Goal: Check status: Check status

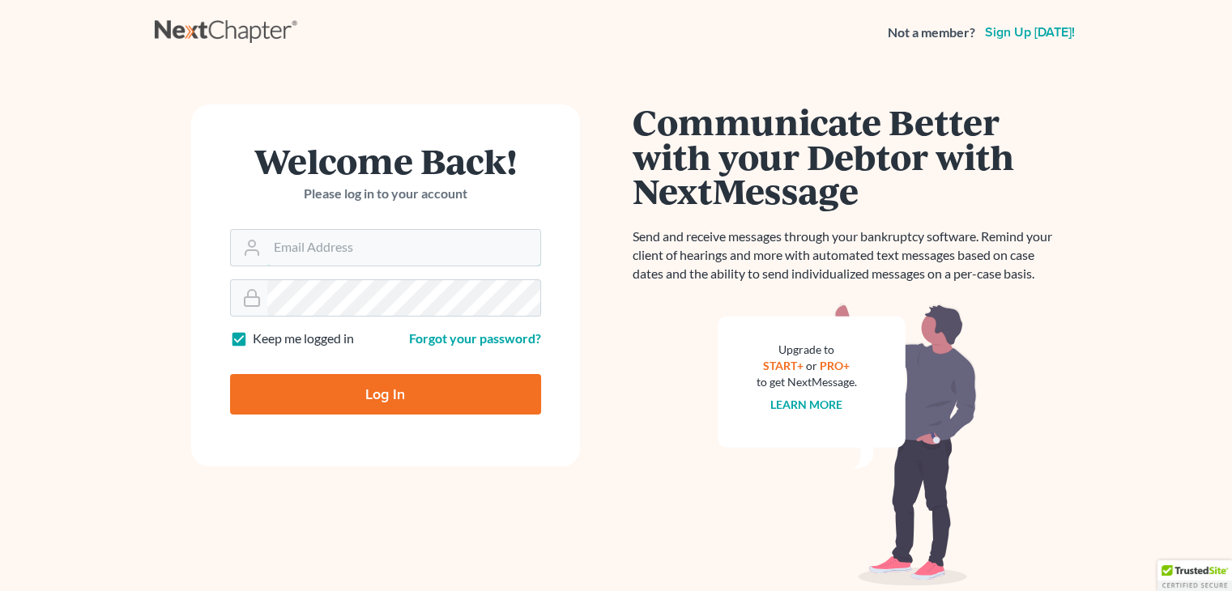
type input "[PERSON_NAME][EMAIL_ADDRESS][DOMAIN_NAME]"
click at [319, 396] on input "Log In" at bounding box center [385, 394] width 311 height 40
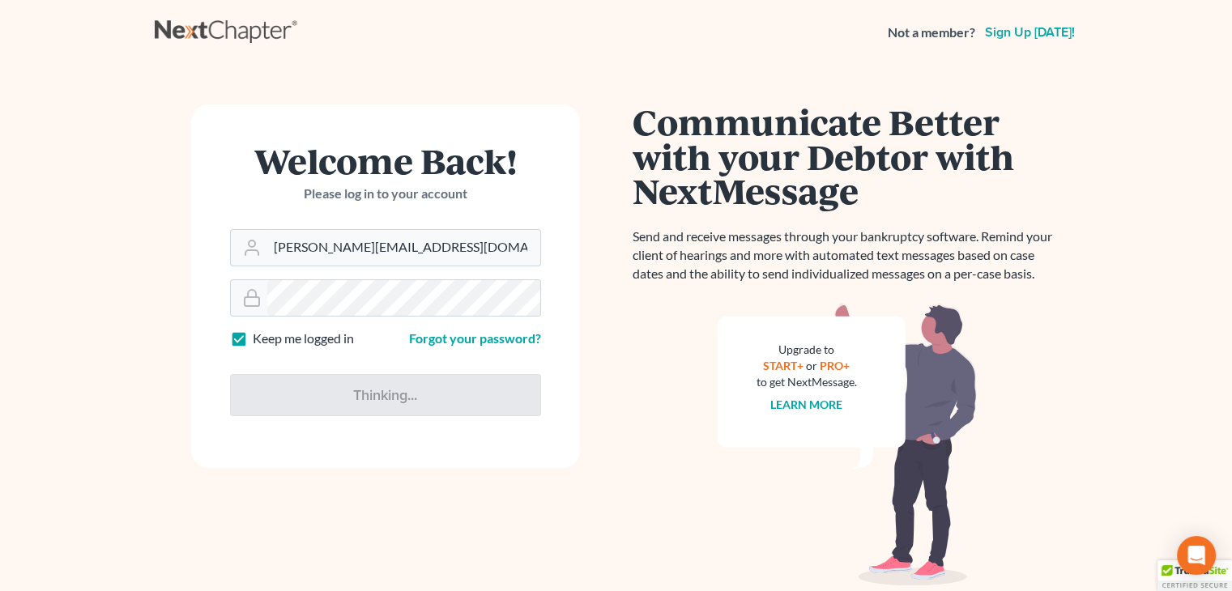
type input "Thinking..."
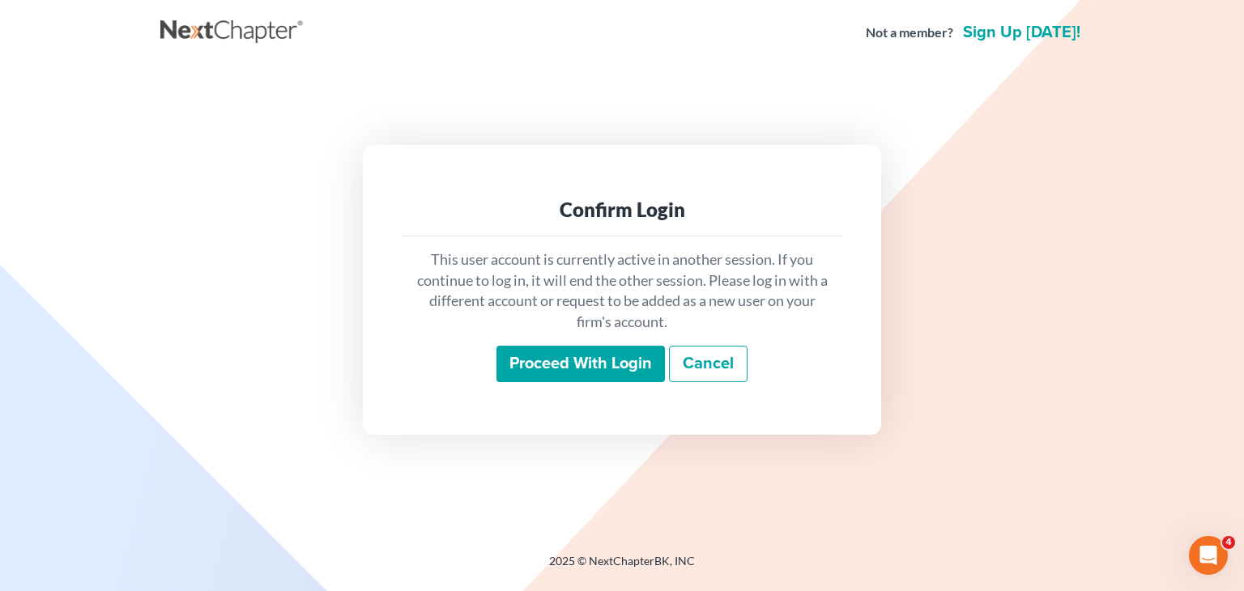
click at [585, 380] on input "Proceed with login" at bounding box center [580, 364] width 168 height 37
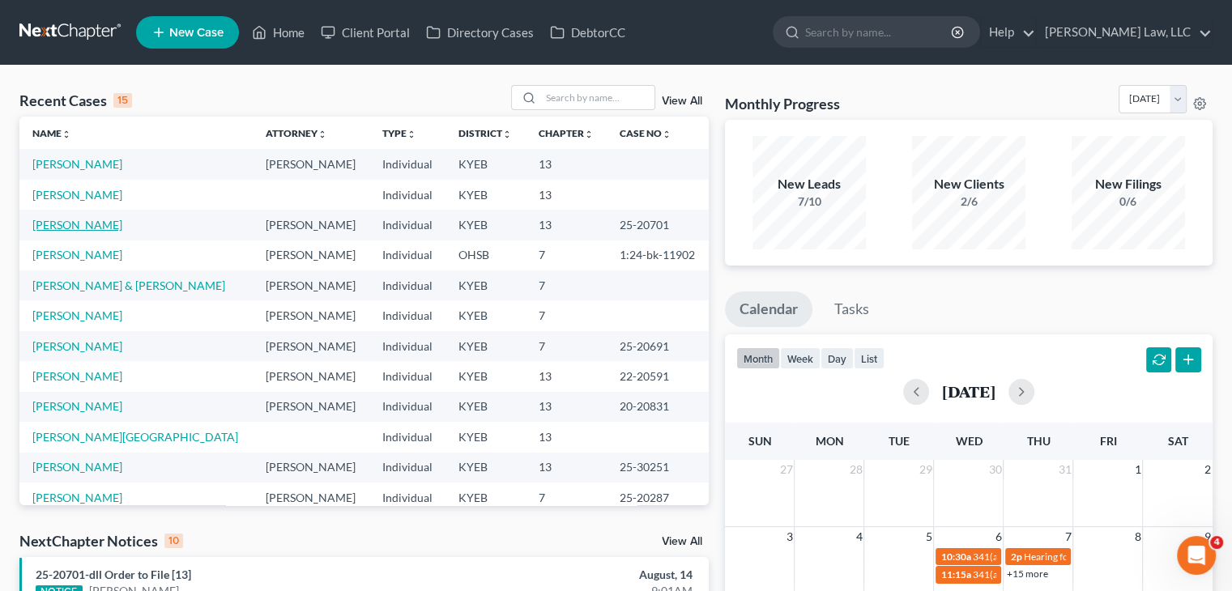
click at [98, 226] on link "[PERSON_NAME]" at bounding box center [77, 225] width 90 height 14
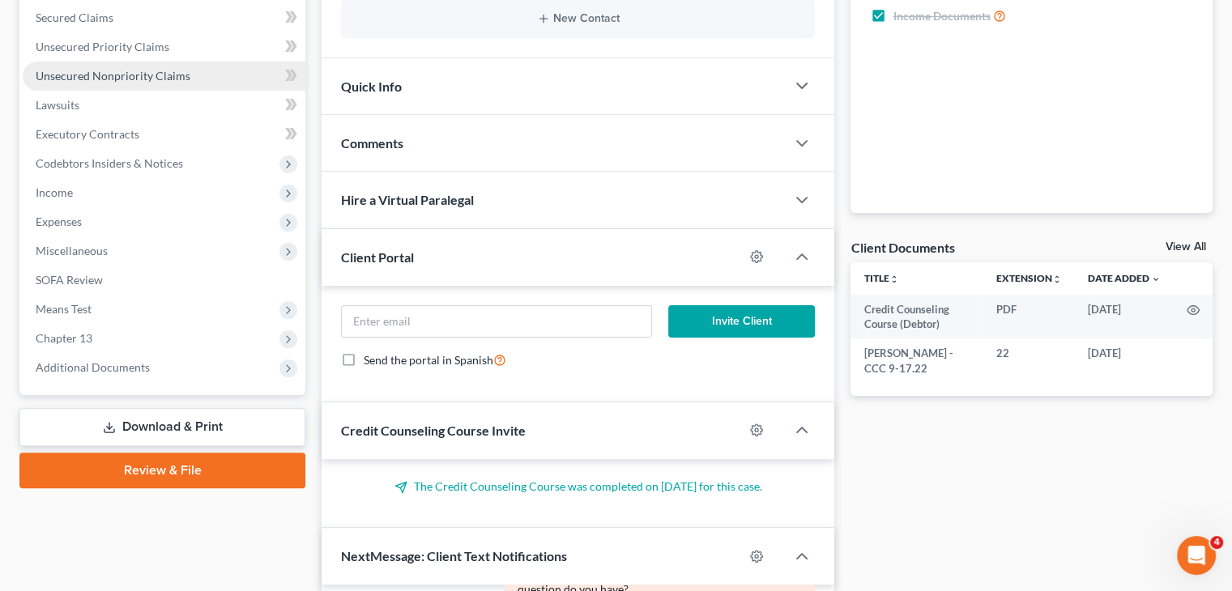
scroll to position [374, 0]
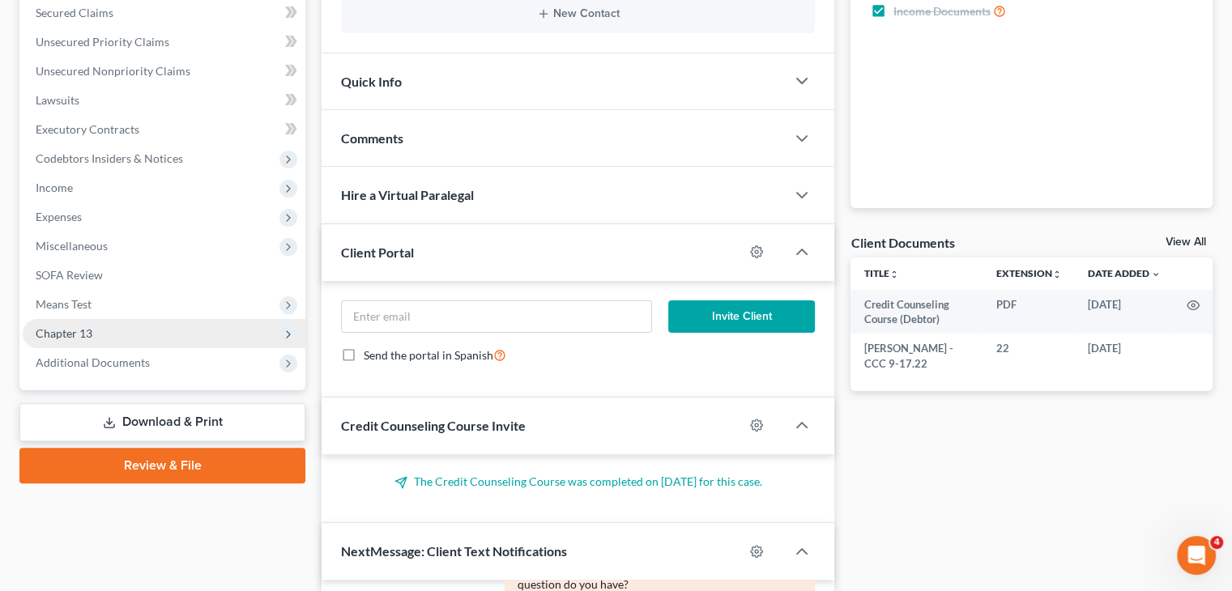
click at [180, 345] on span "Chapter 13" at bounding box center [164, 333] width 283 height 29
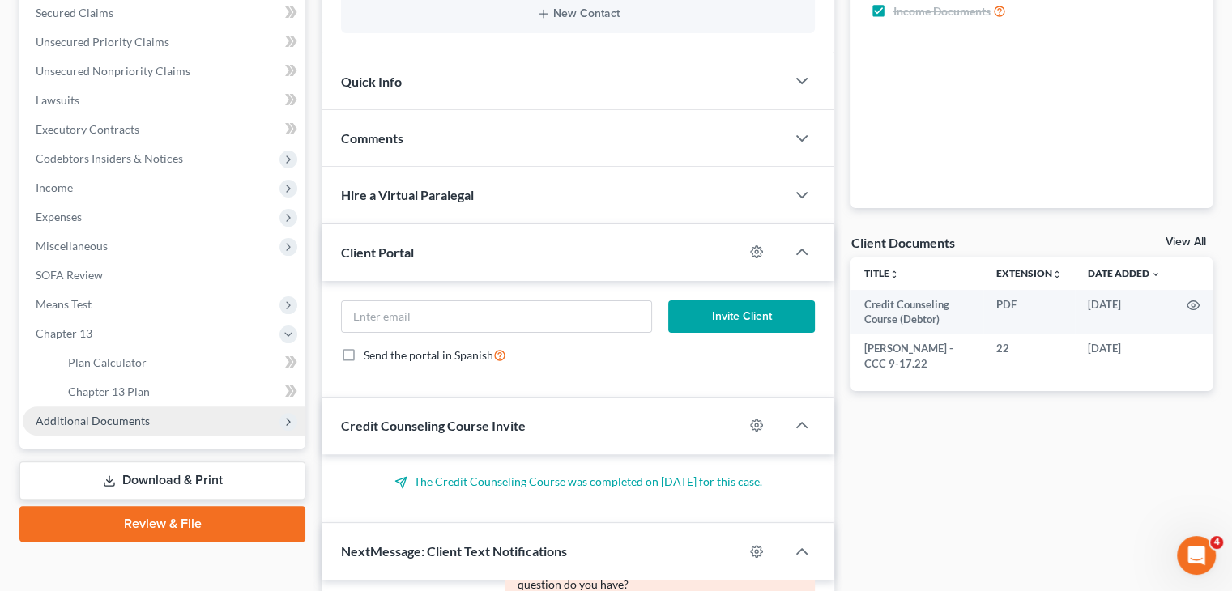
click at [143, 428] on span "Additional Documents" at bounding box center [164, 421] width 283 height 29
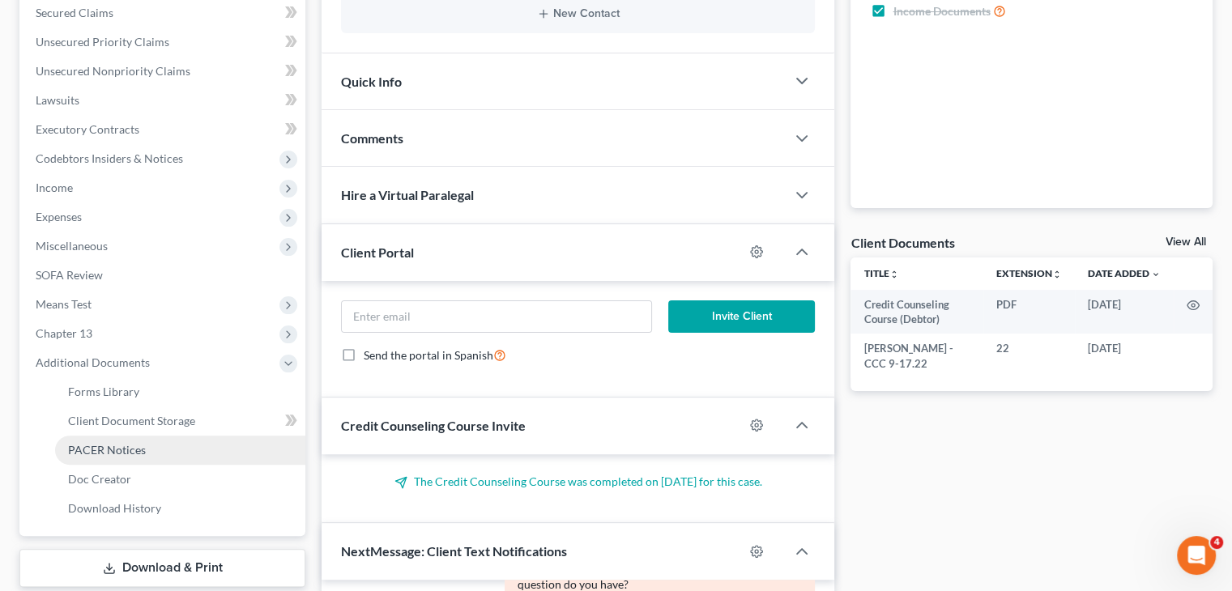
click at [121, 454] on span "PACER Notices" at bounding box center [107, 450] width 78 height 14
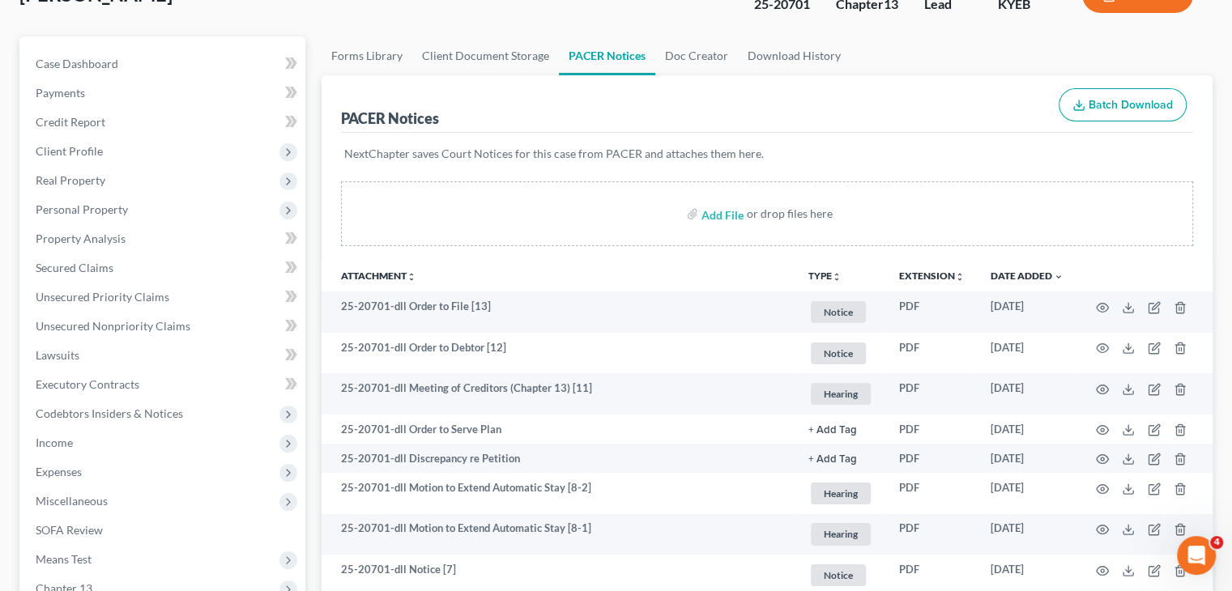
scroll to position [120, 0]
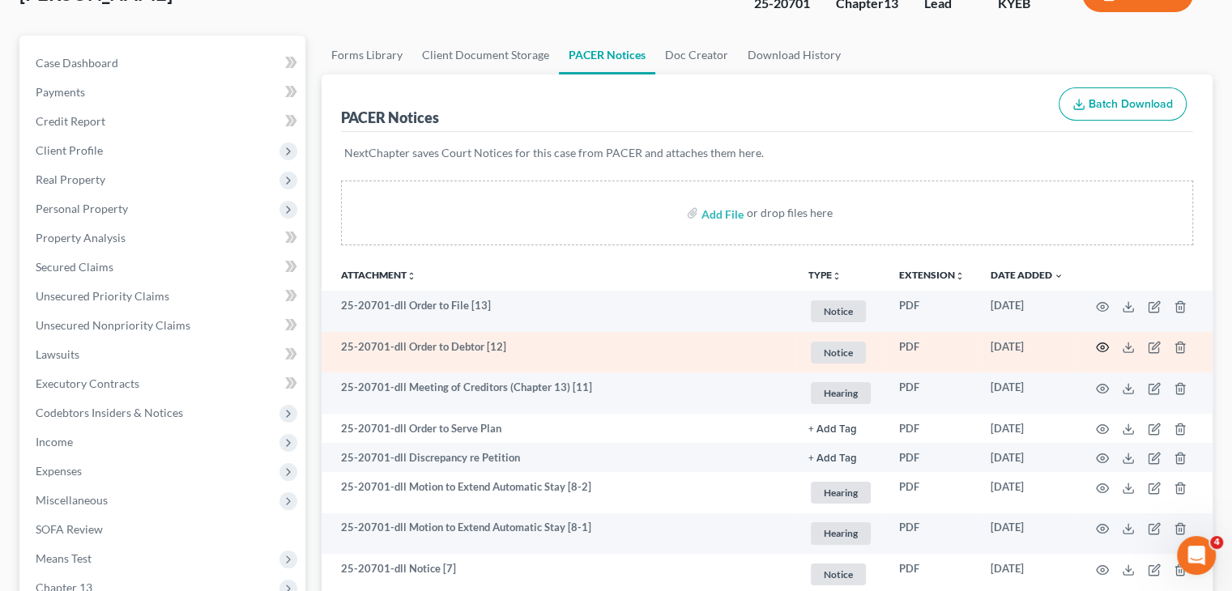
click at [1101, 343] on icon "button" at bounding box center [1103, 347] width 12 height 9
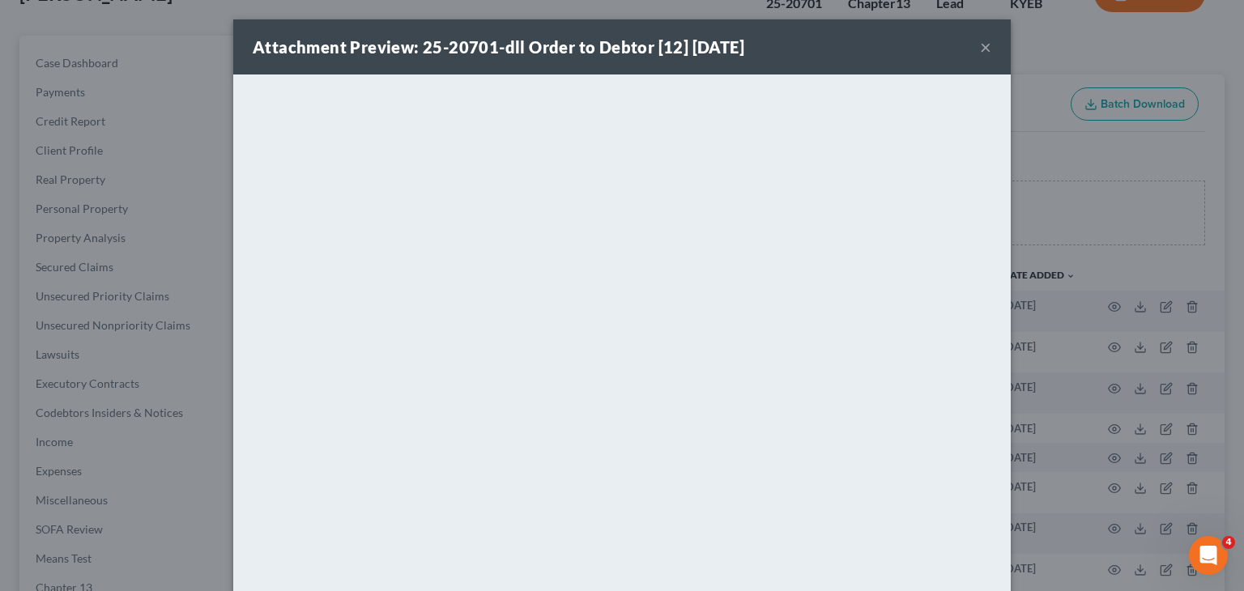
click at [980, 49] on button "×" at bounding box center [985, 46] width 11 height 19
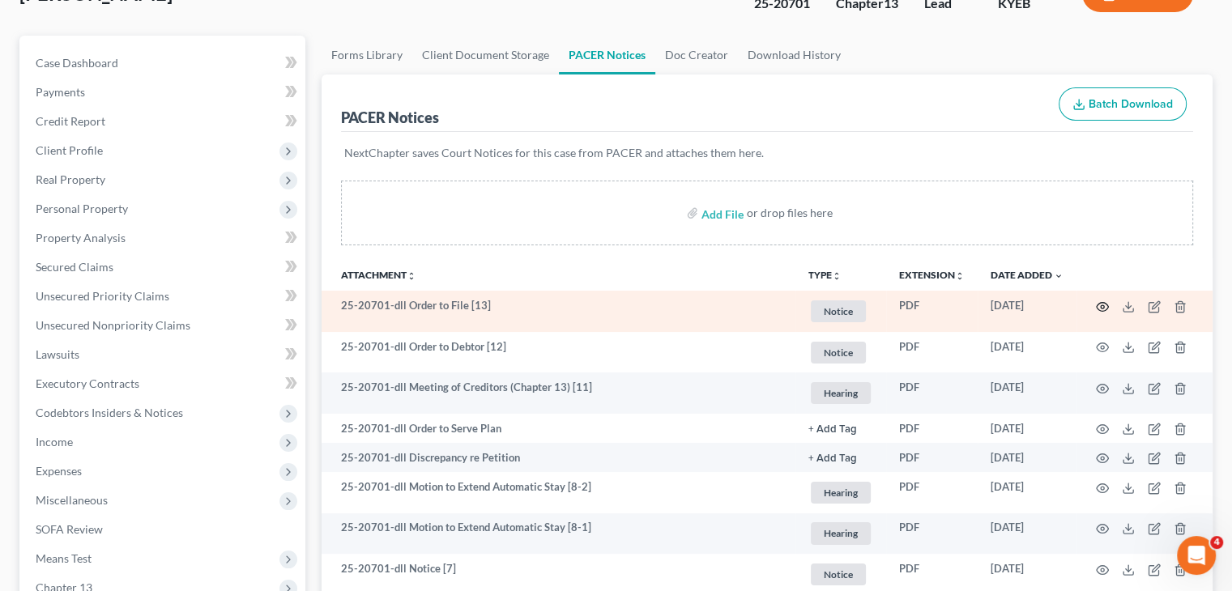
click at [1102, 310] on icon "button" at bounding box center [1103, 306] width 12 height 9
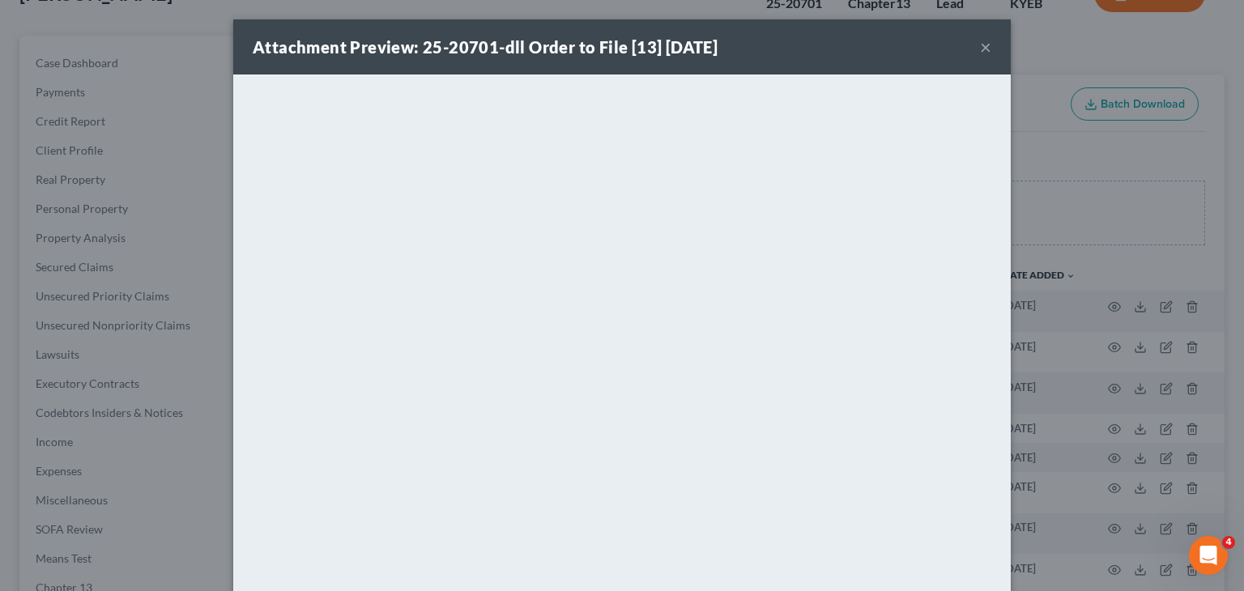
click at [980, 46] on button "×" at bounding box center [985, 46] width 11 height 19
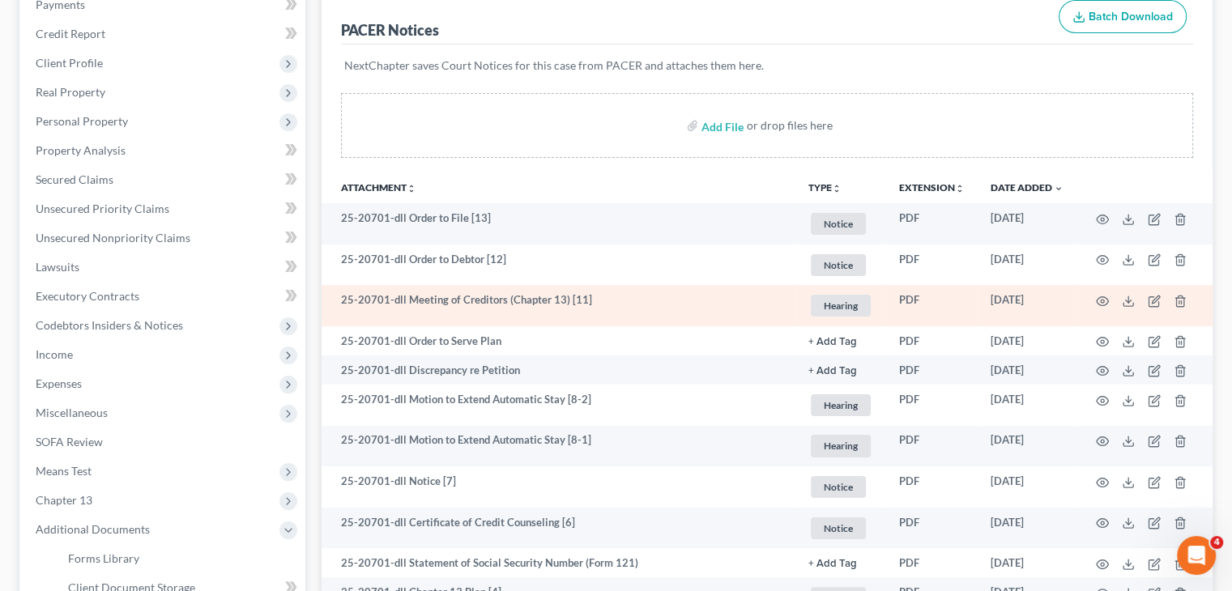
scroll to position [214, 0]
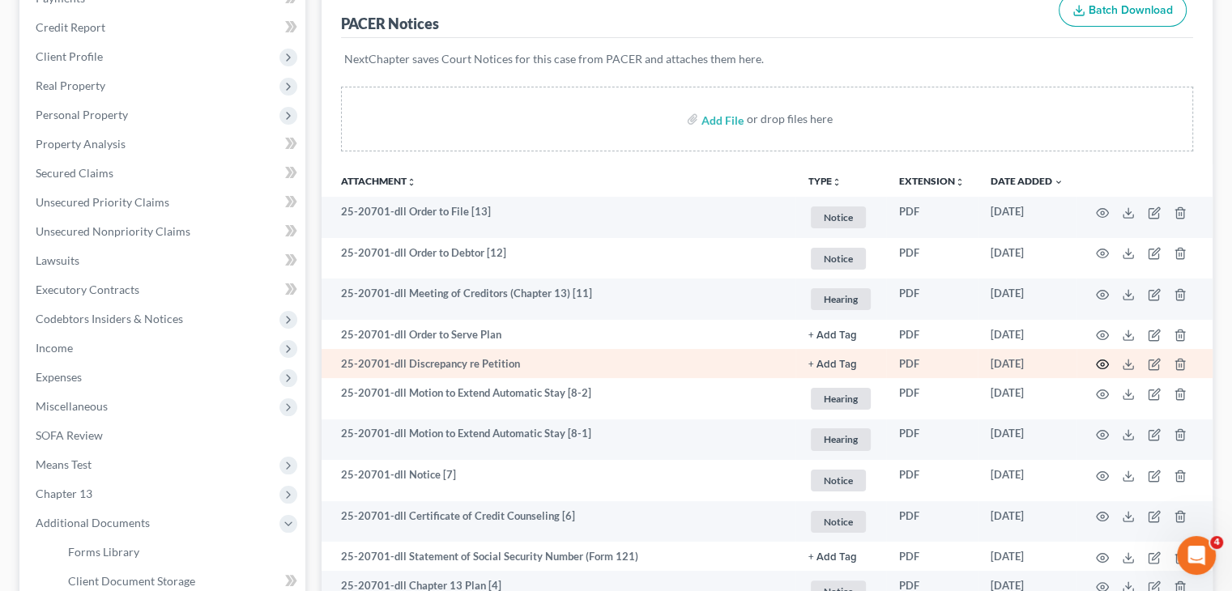
click at [1106, 367] on icon "button" at bounding box center [1103, 364] width 12 height 9
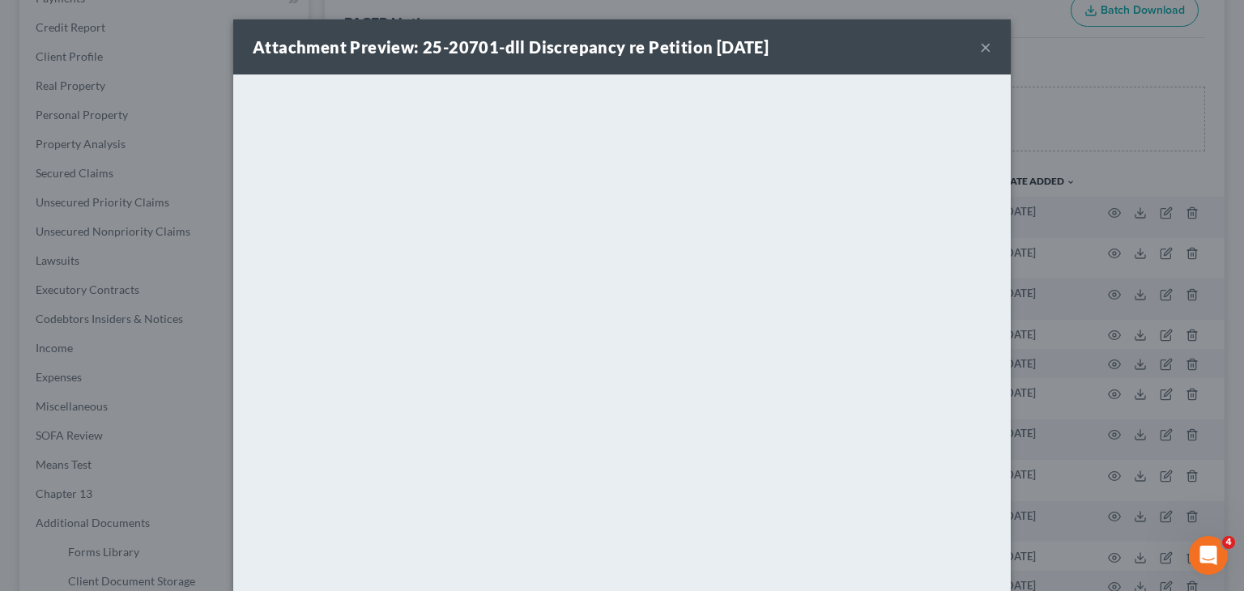
click at [980, 43] on button "×" at bounding box center [985, 46] width 11 height 19
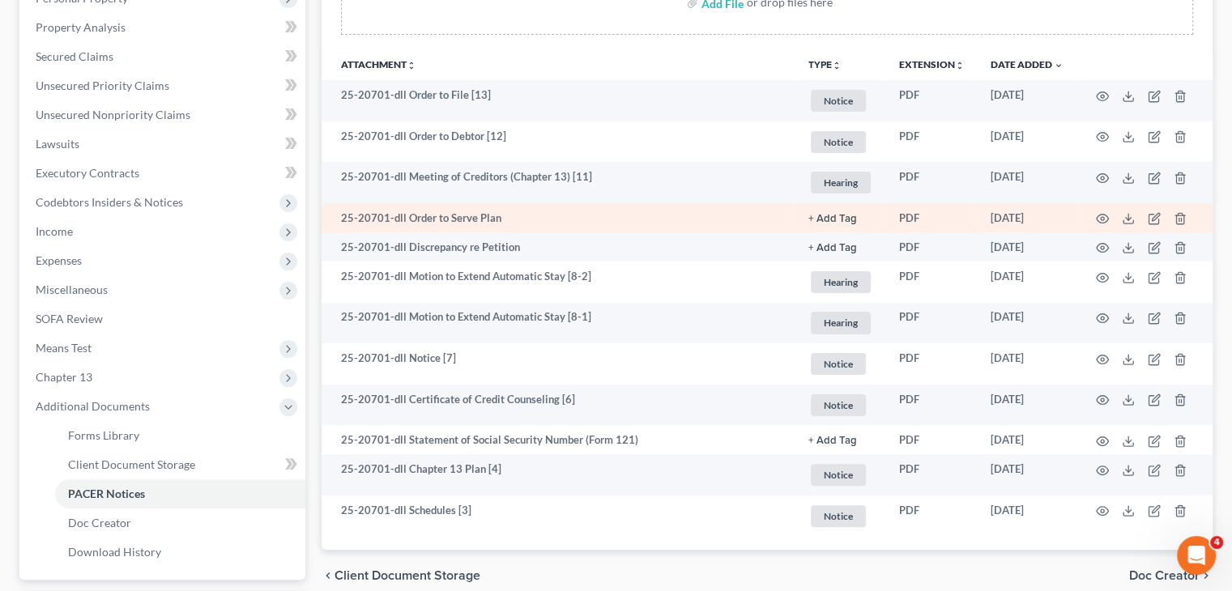
scroll to position [330, 0]
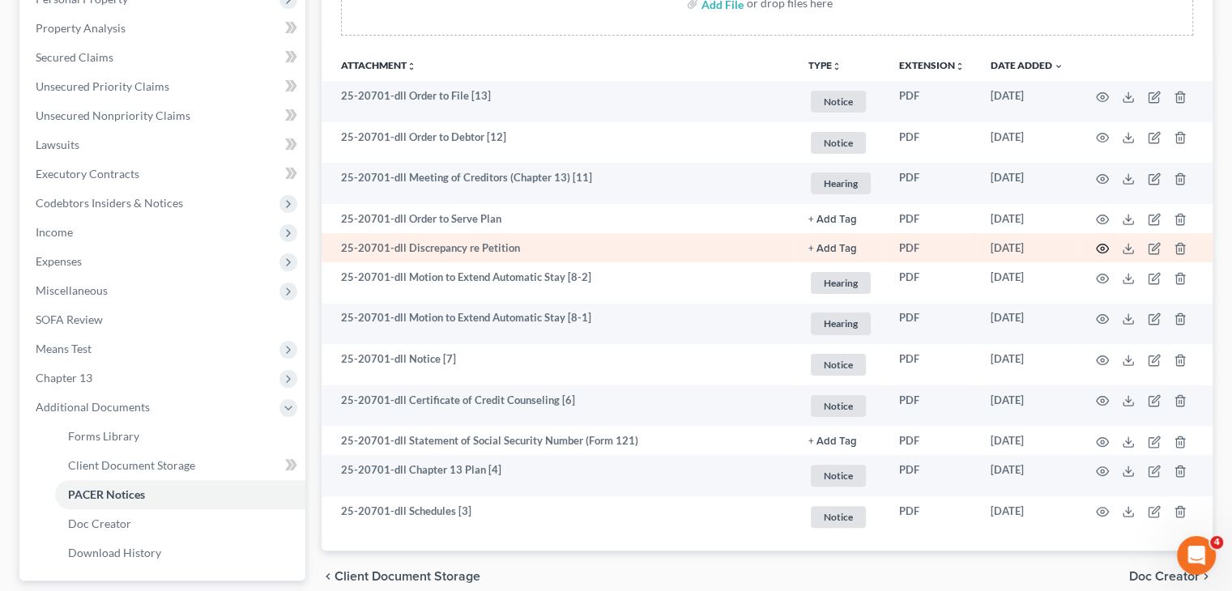
click at [1101, 247] on icon "button" at bounding box center [1102, 248] width 13 height 13
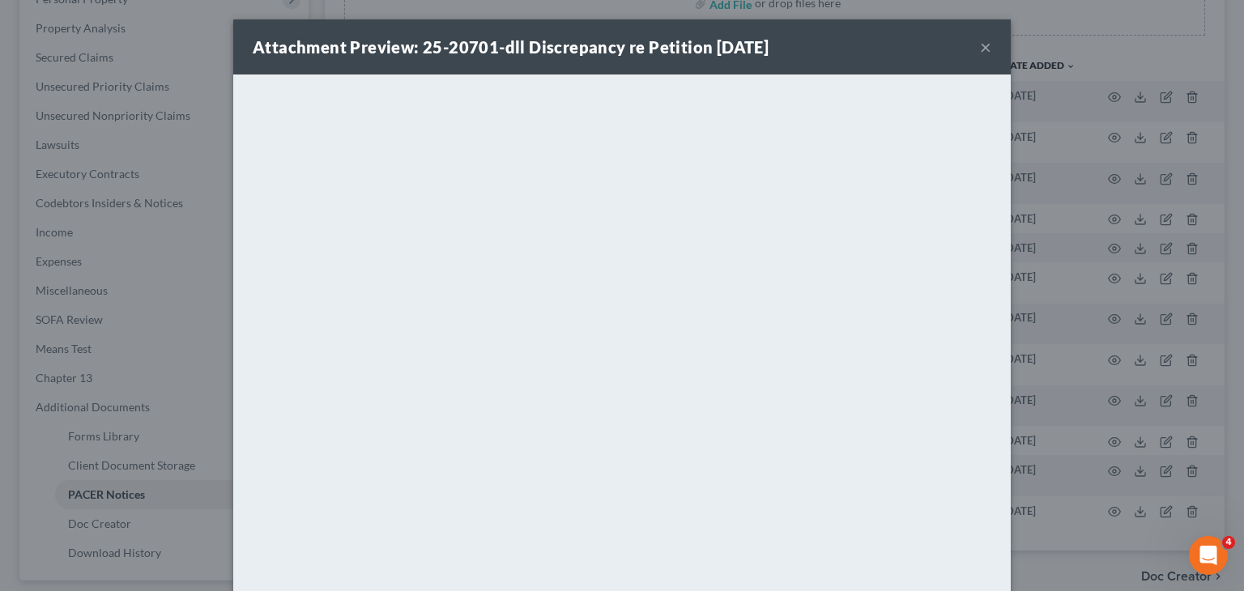
click at [980, 44] on button "×" at bounding box center [985, 46] width 11 height 19
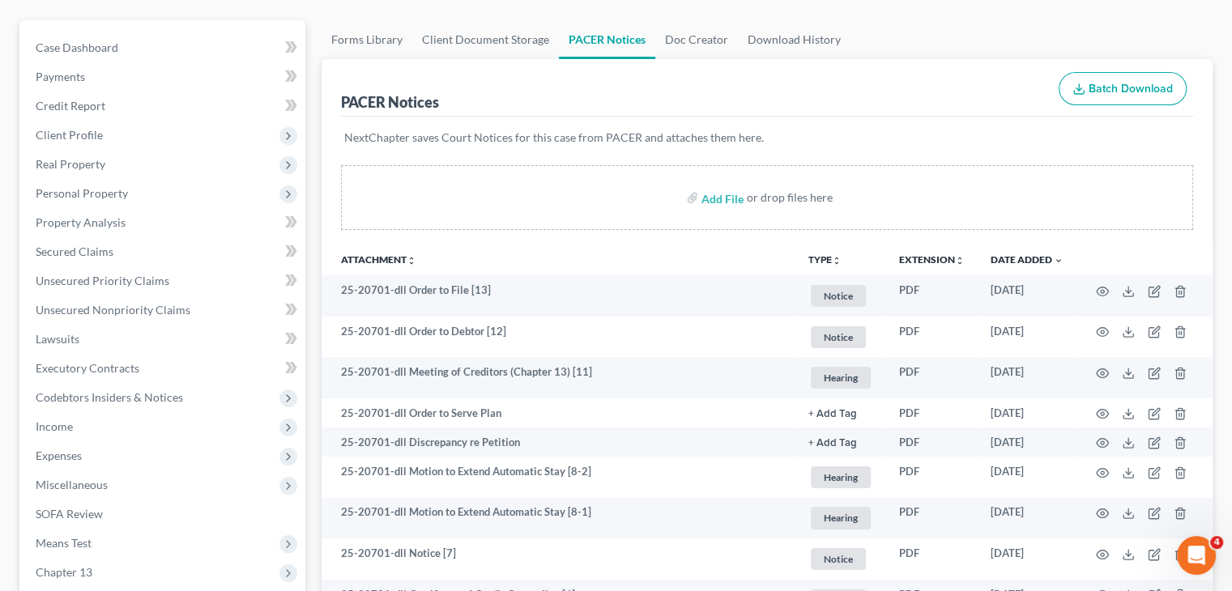
scroll to position [107, 0]
